Goal: Information Seeking & Learning: Learn about a topic

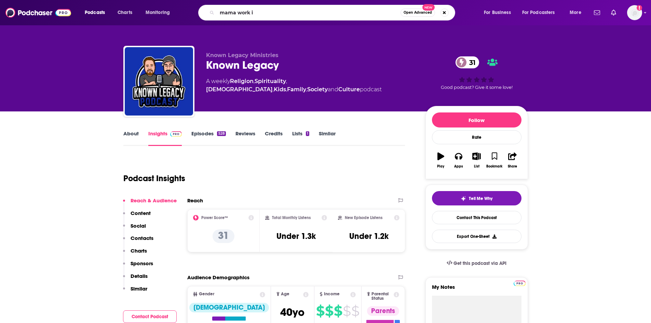
type input "mama work it"
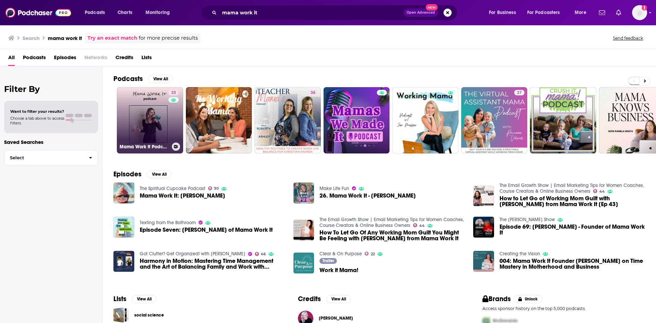
click at [141, 113] on link "33 Mama Work It Podcast" at bounding box center [150, 120] width 66 height 66
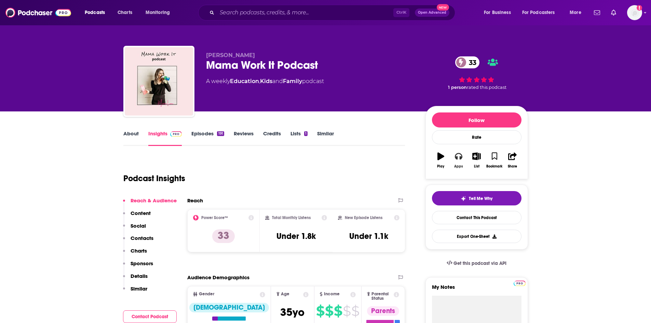
click at [458, 156] on icon "button" at bounding box center [459, 156] width 8 height 8
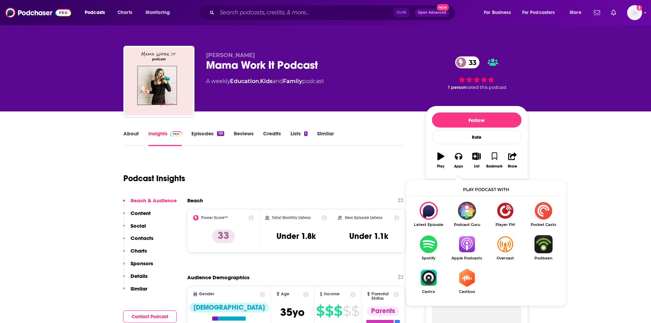
click at [470, 244] on img "Show Listen On dropdown" at bounding box center [467, 244] width 38 height 18
